Goal: Task Accomplishment & Management: Use online tool/utility

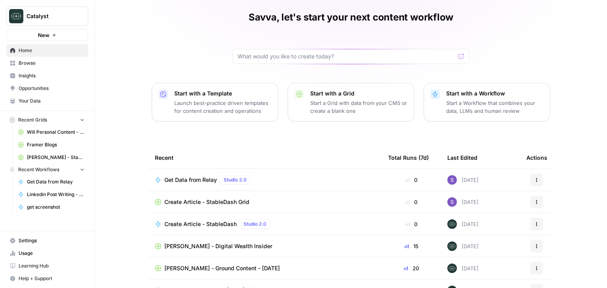
scroll to position [40, 0]
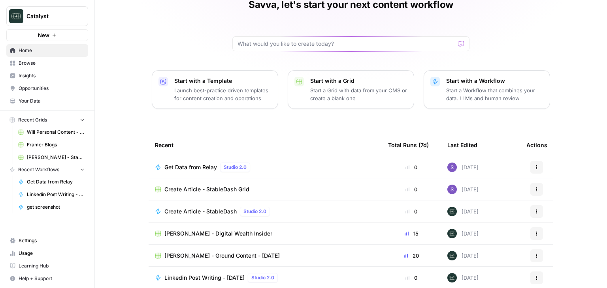
click at [195, 168] on span "Get Data from Relay" at bounding box center [190, 168] width 53 height 8
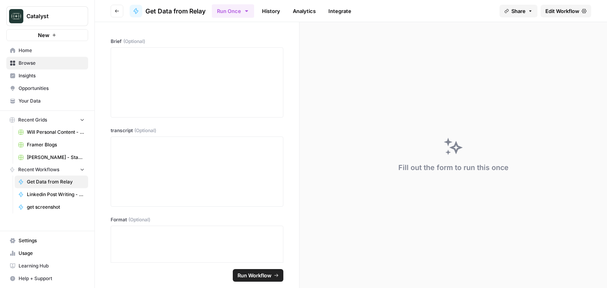
click at [579, 15] on link "Edit Workflow" at bounding box center [566, 11] width 51 height 13
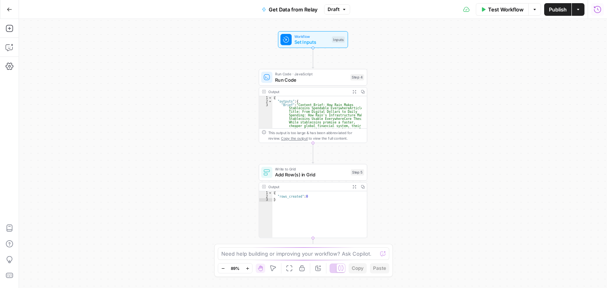
click at [593, 8] on button "Run History" at bounding box center [597, 9] width 13 height 13
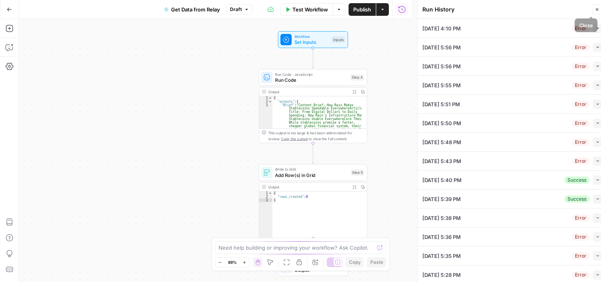
click at [597, 9] on icon "button" at bounding box center [597, 9] width 5 height 5
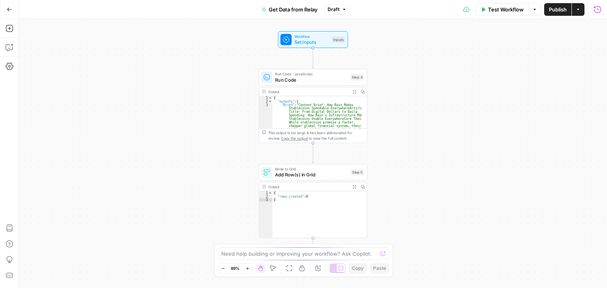
click at [597, 9] on icon "button" at bounding box center [597, 10] width 8 height 8
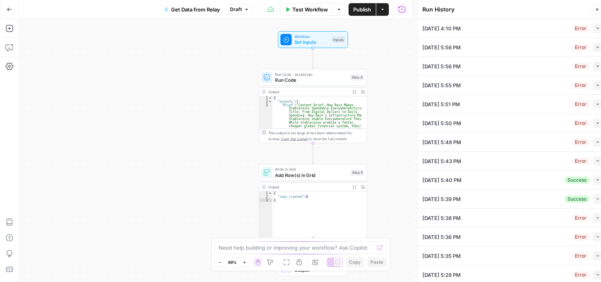
click at [597, 9] on icon "button" at bounding box center [597, 9] width 5 height 5
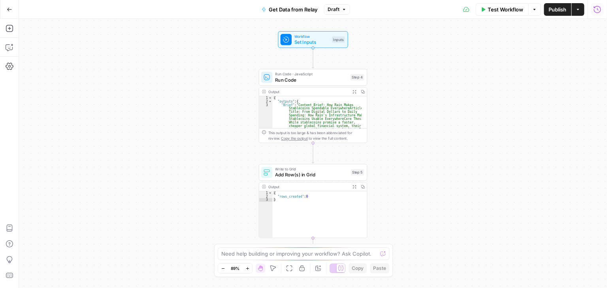
click at [597, 9] on icon "button" at bounding box center [597, 10] width 8 height 8
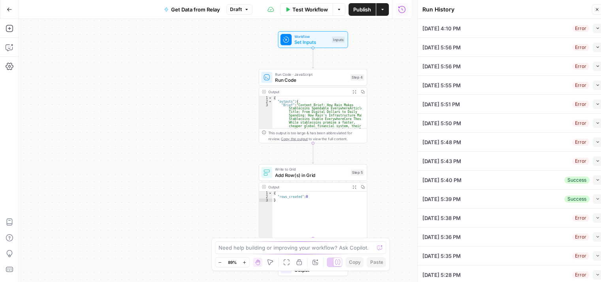
click at [597, 9] on icon "button" at bounding box center [597, 9] width 5 height 5
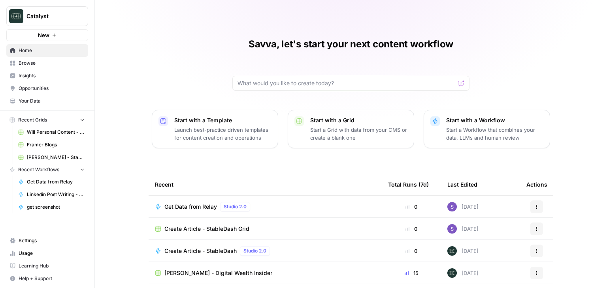
scroll to position [75, 0]
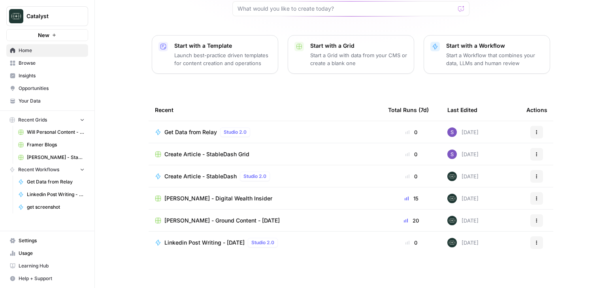
click at [220, 178] on span "Create Article - StableDash" at bounding box center [200, 177] width 72 height 8
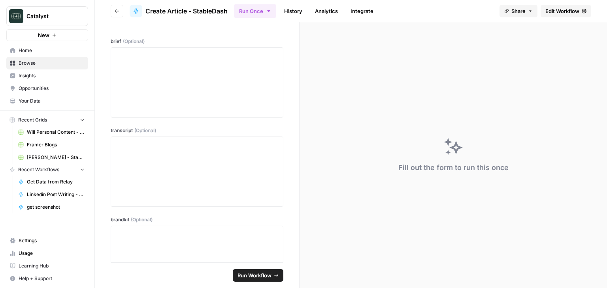
click at [579, 11] on span "Edit Workflow" at bounding box center [562, 11] width 34 height 8
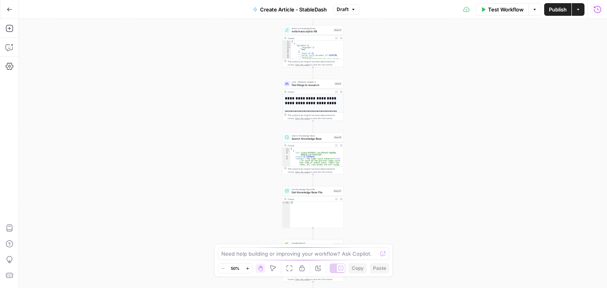
click at [597, 9] on icon "button" at bounding box center [597, 10] width 8 height 8
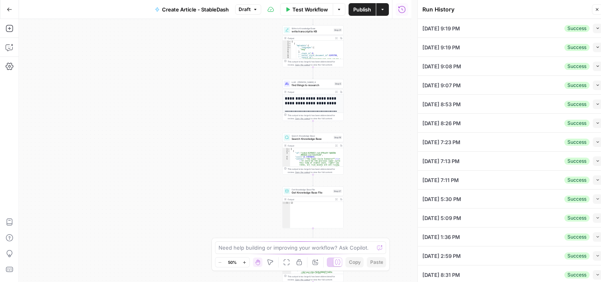
click at [248, 75] on div "Workflow Set Inputs Inputs Get Knowledge Base File Get Knowledge Base File Step…" at bounding box center [215, 150] width 392 height 263
click at [597, 10] on icon "button" at bounding box center [597, 9] width 5 height 5
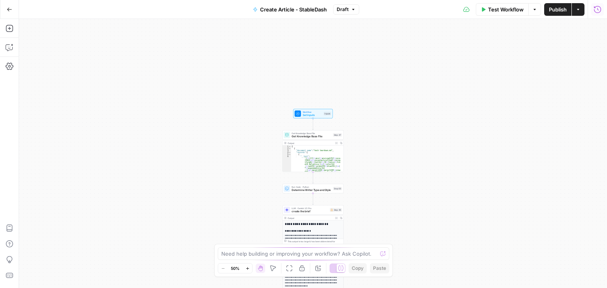
click at [313, 111] on span "Workflow" at bounding box center [313, 112] width 20 height 3
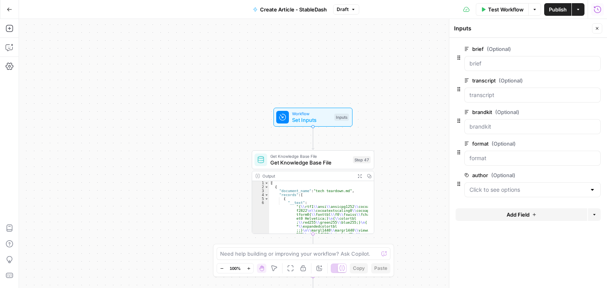
click at [592, 188] on div at bounding box center [592, 190] width 6 height 8
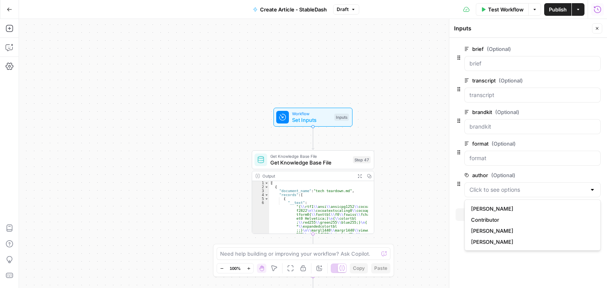
click at [592, 188] on div at bounding box center [592, 190] width 6 height 8
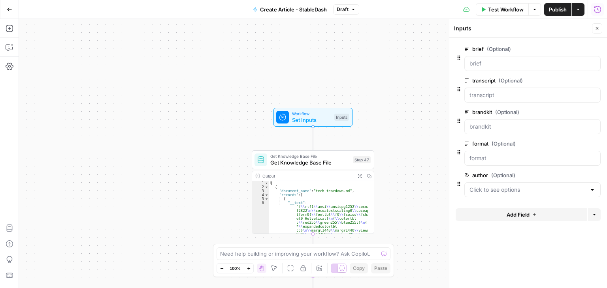
click at [578, 175] on span "edit field" at bounding box center [570, 175] width 17 height 6
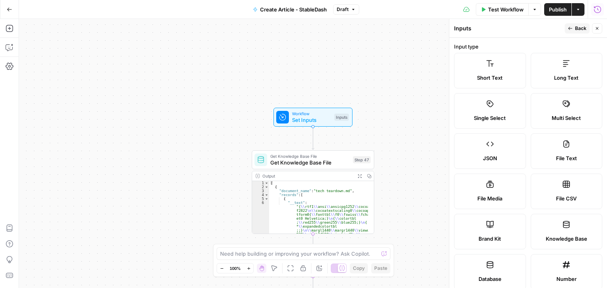
click at [597, 30] on icon "button" at bounding box center [597, 28] width 5 height 5
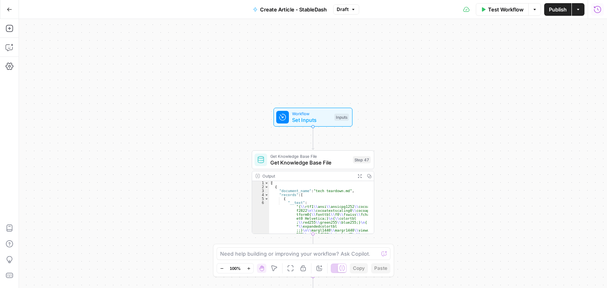
click at [311, 115] on span "Workflow" at bounding box center [311, 114] width 39 height 6
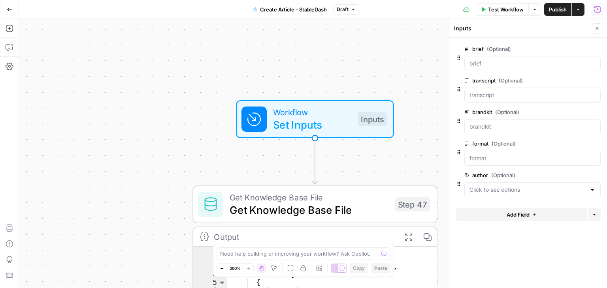
click at [594, 191] on div at bounding box center [592, 190] width 6 height 8
click at [485, 268] on form "brief (Optional) edit field Delete group transcript (Optional) edit field Delet…" at bounding box center [528, 163] width 158 height 251
click at [596, 6] on icon "button" at bounding box center [597, 10] width 8 height 8
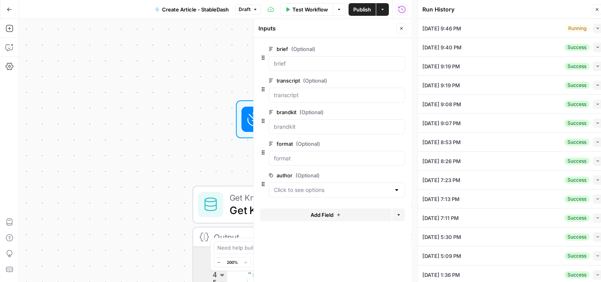
click at [593, 30] on button "Collapse" at bounding box center [597, 28] width 9 height 9
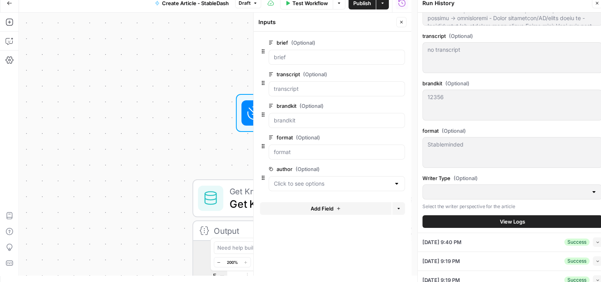
scroll to position [198, 0]
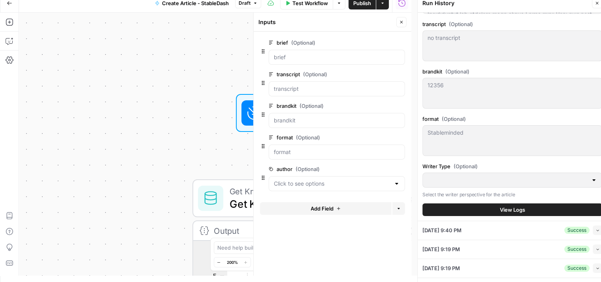
click at [591, 181] on div at bounding box center [594, 180] width 6 height 8
click at [591, 180] on div at bounding box center [594, 180] width 6 height 8
click at [591, 176] on div at bounding box center [594, 180] width 6 height 8
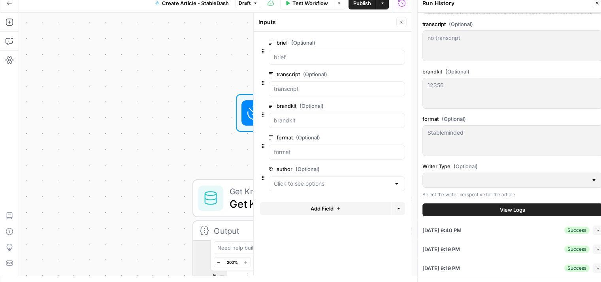
click at [591, 180] on div at bounding box center [594, 180] width 6 height 8
click at [517, 174] on div at bounding box center [512, 180] width 180 height 15
click at [393, 182] on div at bounding box center [337, 183] width 136 height 15
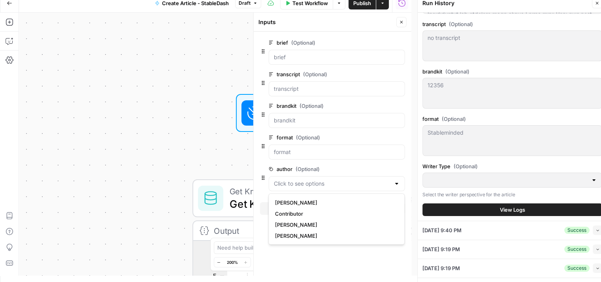
click at [258, 165] on form "brief (Optional) edit field Delete group transcript (Optional) edit field Delet…" at bounding box center [333, 154] width 158 height 244
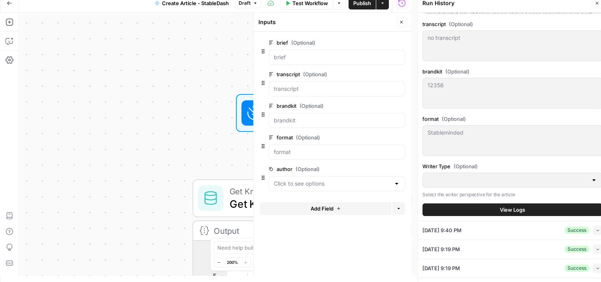
click at [591, 176] on div at bounding box center [594, 180] width 6 height 8
click at [591, 181] on div at bounding box center [594, 180] width 6 height 8
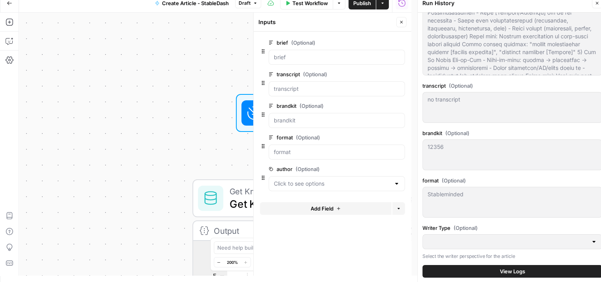
scroll to position [119, 0]
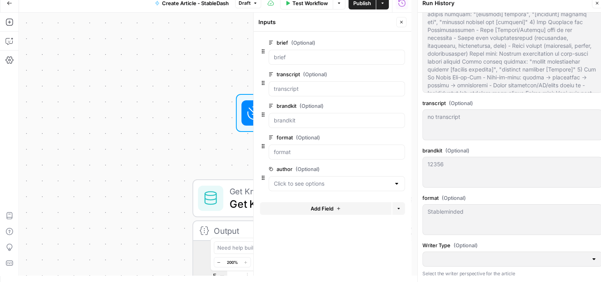
click at [394, 183] on div at bounding box center [397, 184] width 6 height 8
click at [384, 168] on button "edit field" at bounding box center [379, 168] width 30 height 9
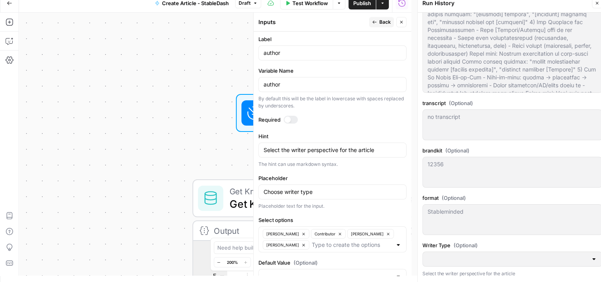
scroll to position [277, 0]
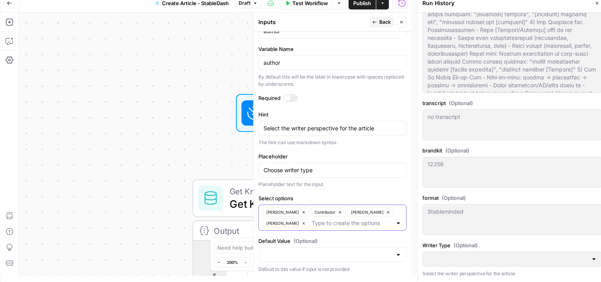
click at [273, 210] on span "[PERSON_NAME]" at bounding box center [282, 212] width 33 height 6
click at [368, 211] on div "Contributor [PERSON_NAME]" at bounding box center [332, 218] width 148 height 26
type input "[PERSON_NAME]"
click at [390, 237] on label "Default Value (Optional)" at bounding box center [332, 241] width 148 height 8
click at [390, 251] on input "Default Value (Optional)" at bounding box center [328, 255] width 128 height 8
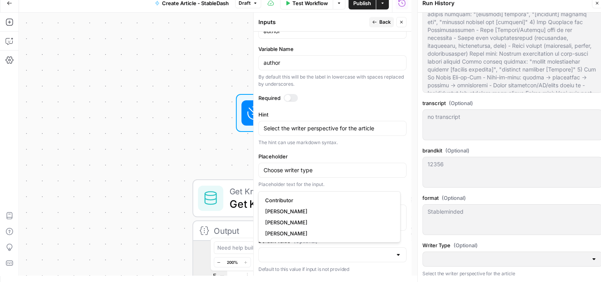
click at [394, 268] on p "Default to this value if input is not provided" at bounding box center [332, 270] width 148 height 8
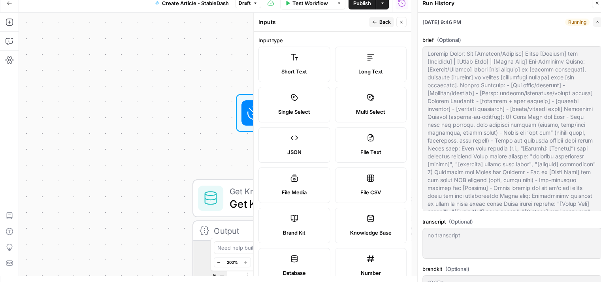
scroll to position [0, 0]
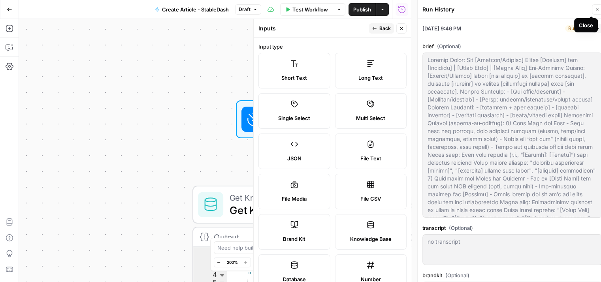
click at [598, 9] on icon "button" at bounding box center [597, 9] width 5 height 5
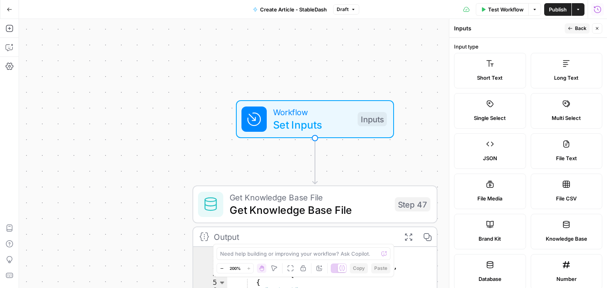
click at [595, 9] on icon "button" at bounding box center [597, 10] width 8 height 8
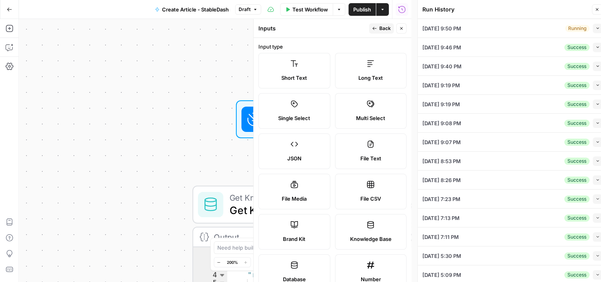
click at [595, 32] on button "Collapse" at bounding box center [597, 28] width 9 height 9
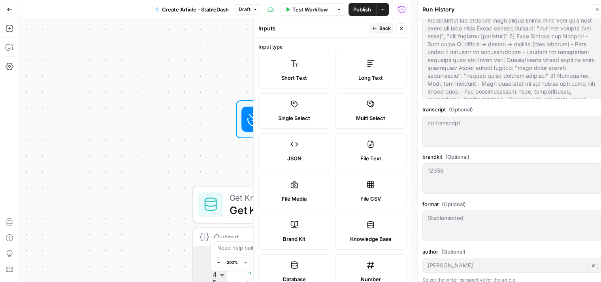
scroll to position [277, 0]
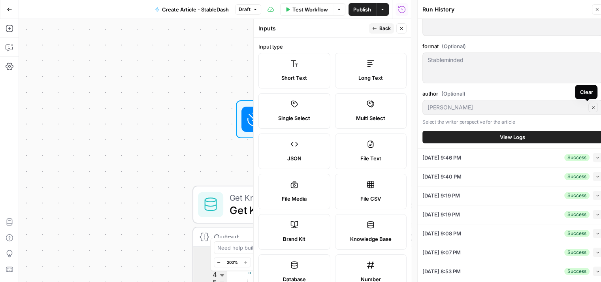
drag, startPoint x: 586, startPoint y: 107, endPoint x: 564, endPoint y: 124, distance: 26.8
click at [564, 124] on div "author (Optional) [PERSON_NAME] Select the writer perspective for the article" at bounding box center [512, 108] width 180 height 36
click at [538, 140] on button "View Logs" at bounding box center [512, 137] width 180 height 13
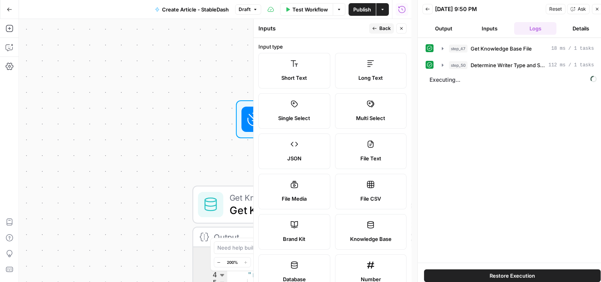
click at [445, 27] on button "Output" at bounding box center [443, 28] width 43 height 13
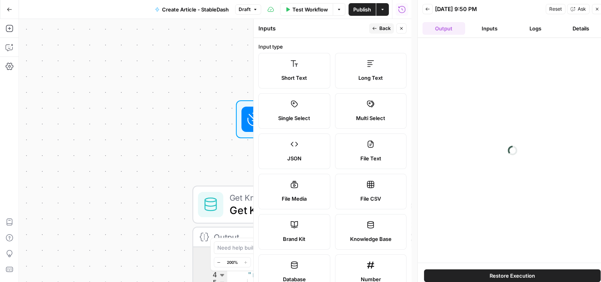
click at [429, 9] on icon "button" at bounding box center [427, 9] width 5 height 5
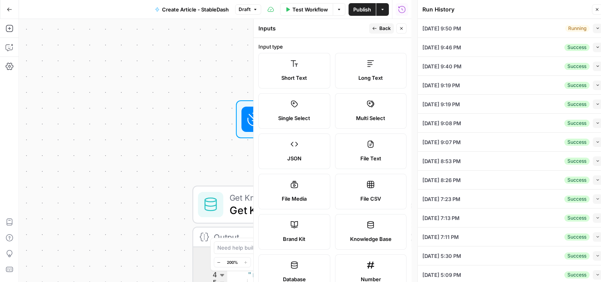
click at [594, 43] on button "Collapse" at bounding box center [597, 47] width 9 height 9
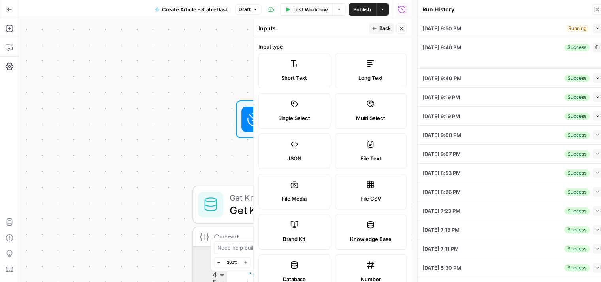
type textarea "Loremip Dolor: Sit [Ametcon/Adipisc] Elitse [Doeiusm] tem [Incididu] | [Utlab E…"
type textarea "no transcript"
type textarea "12356"
type textarea "Stableminded"
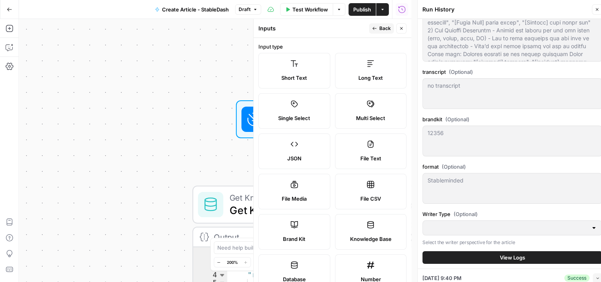
scroll to position [198, 0]
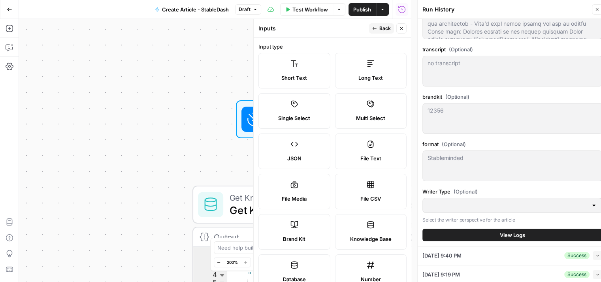
click at [591, 206] on div at bounding box center [512, 205] width 180 height 15
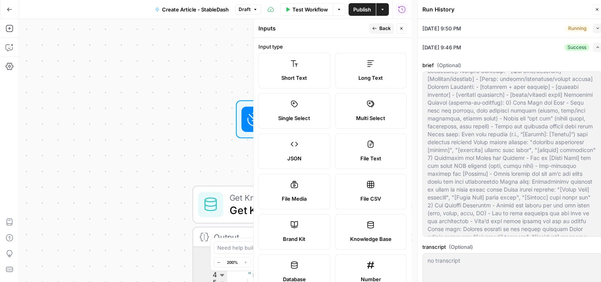
scroll to position [0, 0]
click at [595, 48] on icon "button" at bounding box center [597, 47] width 4 height 4
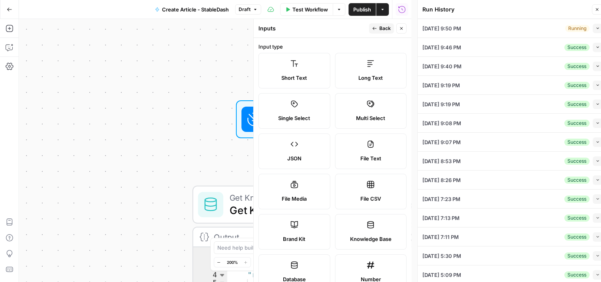
click at [593, 29] on button "Collapse" at bounding box center [597, 28] width 9 height 9
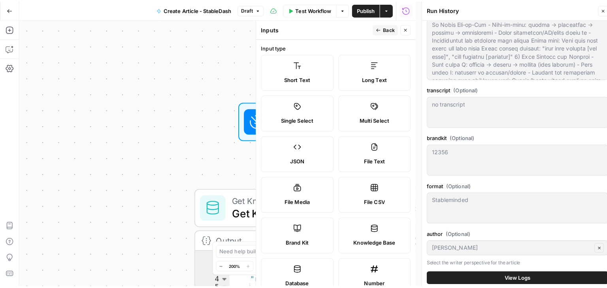
scroll to position [198, 0]
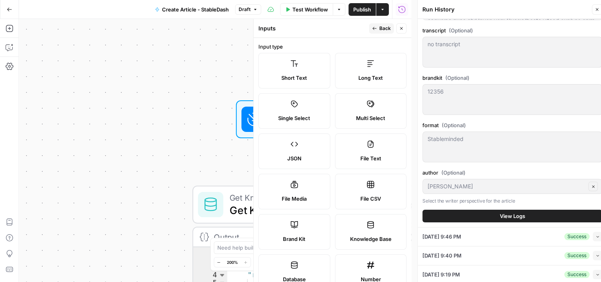
click at [597, 11] on icon "button" at bounding box center [597, 9] width 5 height 5
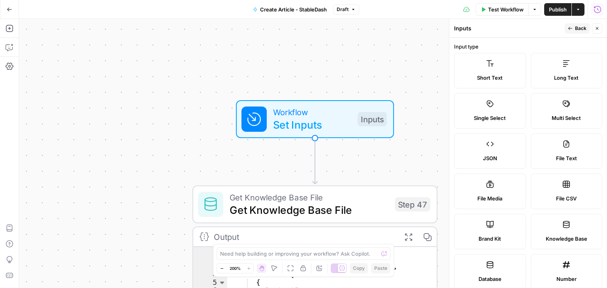
click at [576, 26] on span "Back" at bounding box center [580, 28] width 11 height 7
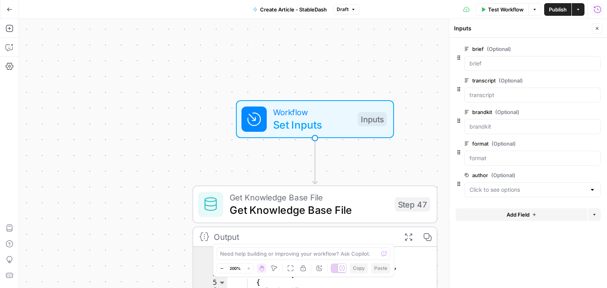
click at [594, 190] on div at bounding box center [592, 190] width 6 height 8
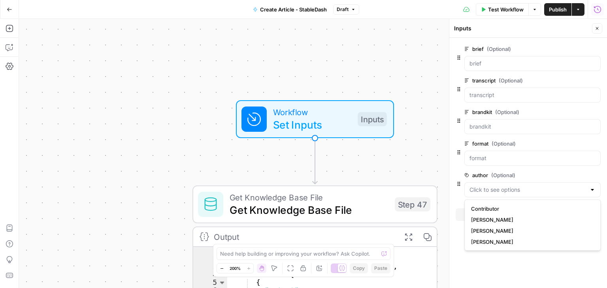
click at [576, 173] on span "edit field" at bounding box center [570, 175] width 17 height 6
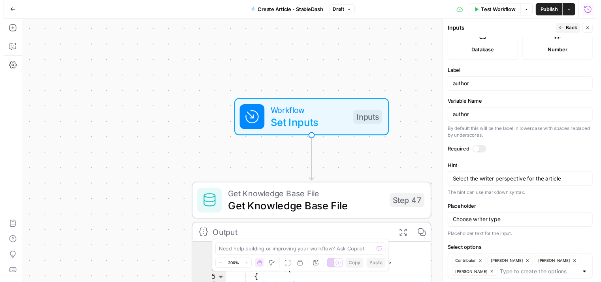
scroll to position [270, 0]
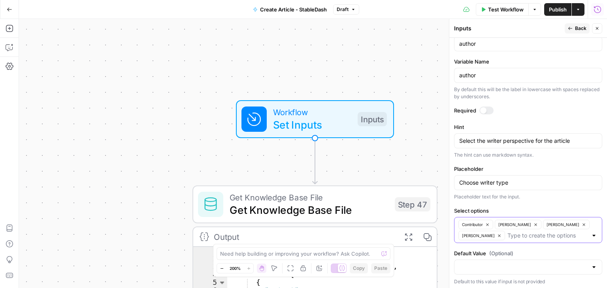
click at [533, 223] on icon "button" at bounding box center [535, 225] width 4 height 4
click at [499, 234] on input "Select options" at bounding box center [523, 236] width 128 height 8
type input "[PERSON_NAME]"
click at [533, 224] on icon "button" at bounding box center [535, 225] width 4 height 4
click at [482, 235] on input "Select options" at bounding box center [523, 236] width 128 height 8
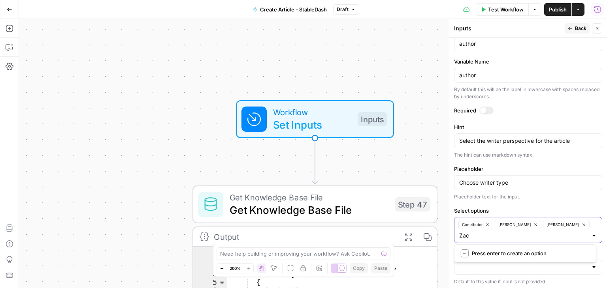
type input "[PERSON_NAME]"
click at [489, 223] on icon "button" at bounding box center [487, 225] width 4 height 4
click at [507, 235] on input "Select options" at bounding box center [547, 236] width 80 height 8
type input "Contributor"
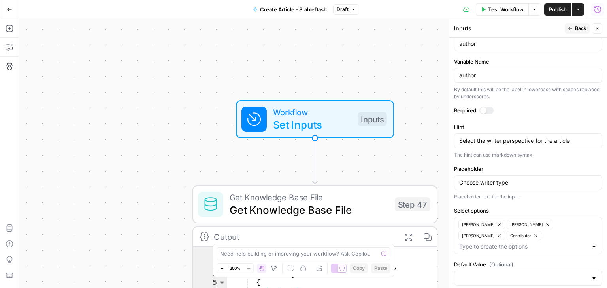
click at [591, 261] on label "Default Value (Optional)" at bounding box center [528, 265] width 148 height 8
click at [588, 275] on input "Default Value (Optional)" at bounding box center [523, 279] width 128 height 8
click at [600, 258] on form "Input type Short Text Long Text Single Select Multi Select JSON File Text File …" at bounding box center [528, 163] width 158 height 251
click at [560, 12] on span "Publish" at bounding box center [558, 10] width 18 height 8
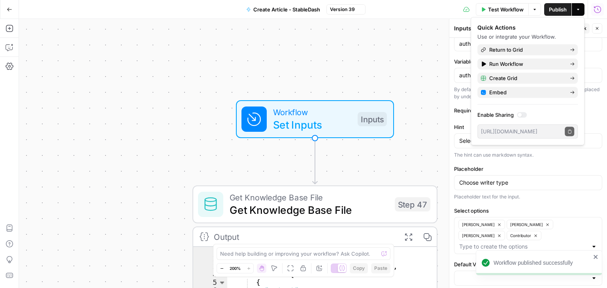
click at [595, 28] on icon "button" at bounding box center [597, 28] width 5 height 5
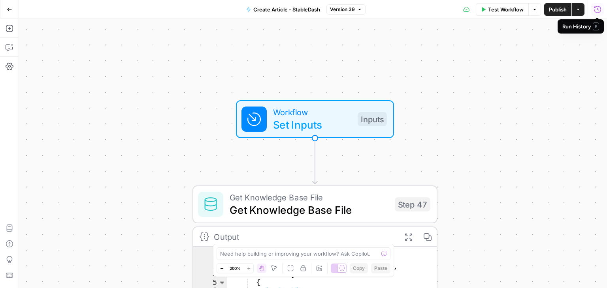
click at [594, 11] on icon "button" at bounding box center [597, 10] width 8 height 8
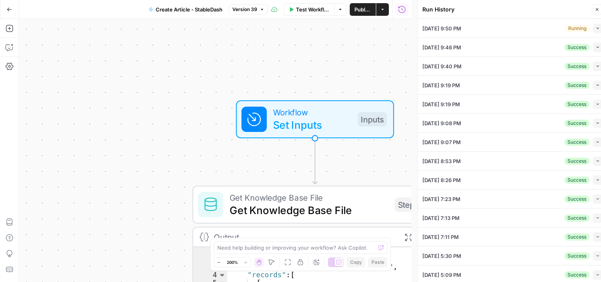
click at [595, 29] on icon "button" at bounding box center [597, 28] width 4 height 4
type textarea "Loremip Dolor: Sit [Ametcon/Adipisc] Elitse [Doeiusm] tem [Incididu] | [Utlab E…"
type textarea "no transcript"
type textarea "12356"
type textarea "Stableminded"
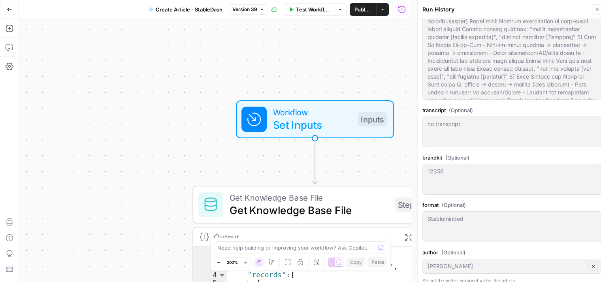
scroll to position [198, 0]
